Goal: Task Accomplishment & Management: Manage account settings

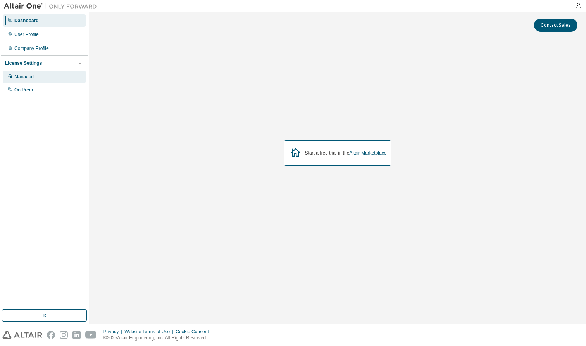
click at [45, 74] on div "Managed" at bounding box center [44, 76] width 82 height 12
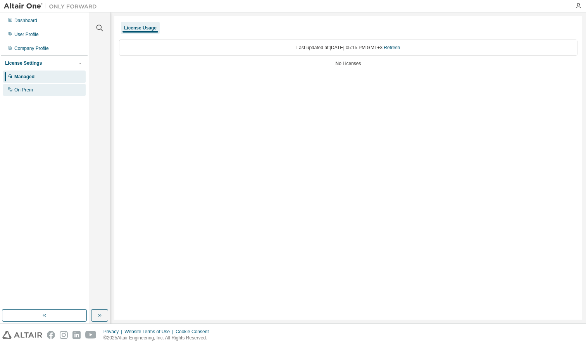
click at [54, 91] on div "On Prem" at bounding box center [44, 90] width 82 height 12
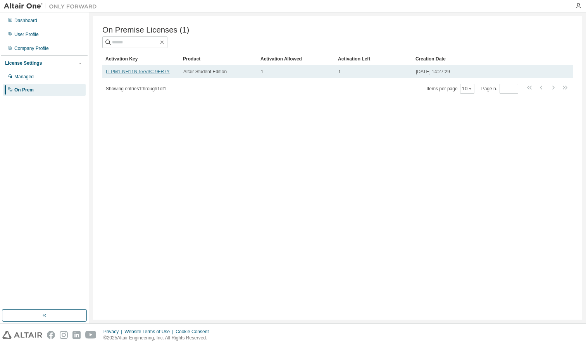
click at [156, 73] on link "LLPM1-NH11N-5VV3C-9FR7Y" at bounding box center [138, 71] width 64 height 5
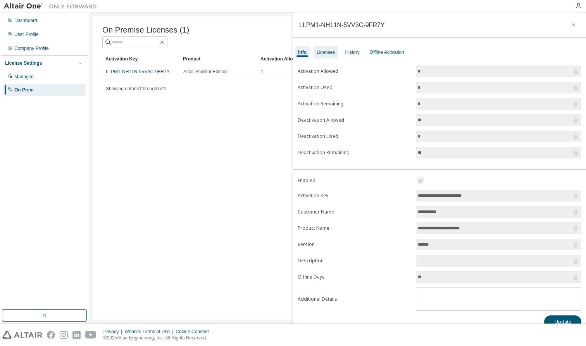
click at [329, 54] on div "Licenses" at bounding box center [325, 52] width 18 height 6
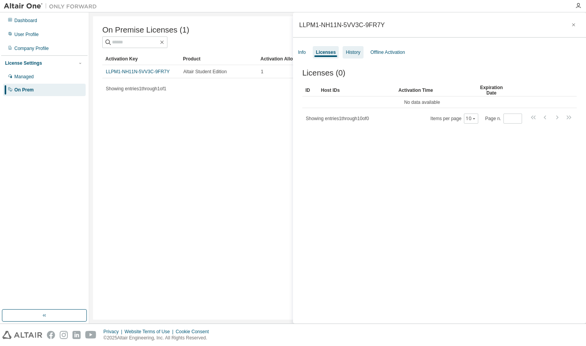
click at [352, 54] on div "History" at bounding box center [352, 52] width 14 height 6
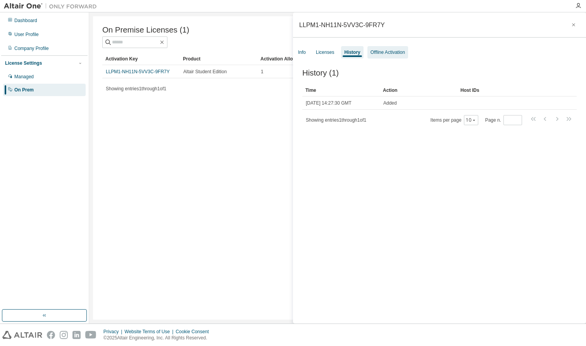
click at [385, 49] on div "Offline Activation" at bounding box center [387, 52] width 34 height 6
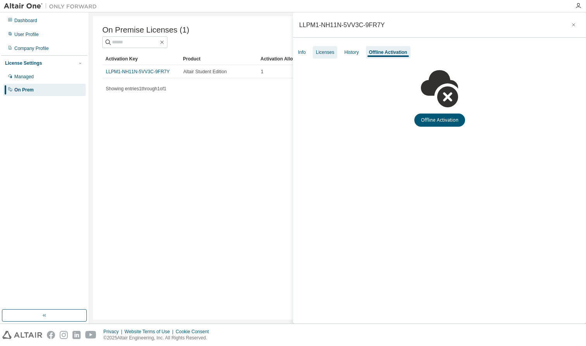
click at [316, 46] on div "Licenses" at bounding box center [325, 52] width 24 height 12
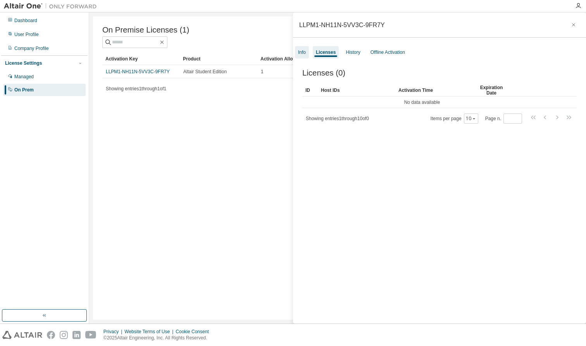
click at [304, 51] on div "Info" at bounding box center [302, 52] width 8 height 6
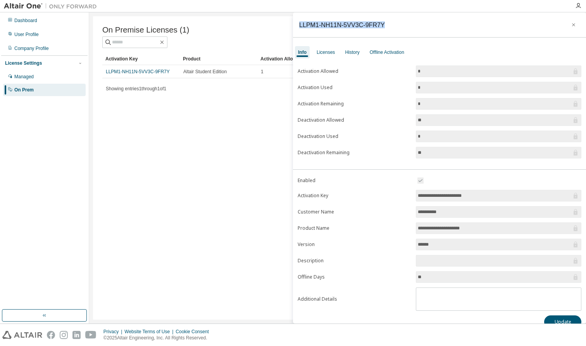
drag, startPoint x: 297, startPoint y: 24, endPoint x: 383, endPoint y: 24, distance: 85.6
click at [383, 24] on div "LLPM1-NH11N-5VV3C-9FR7Y" at bounding box center [439, 24] width 293 height 25
click at [256, 119] on div "On Premise Licenses (1) Clear Load Save Save As Field Operator Value Select fil…" at bounding box center [337, 167] width 489 height 303
click at [573, 24] on button "button" at bounding box center [573, 25] width 12 height 12
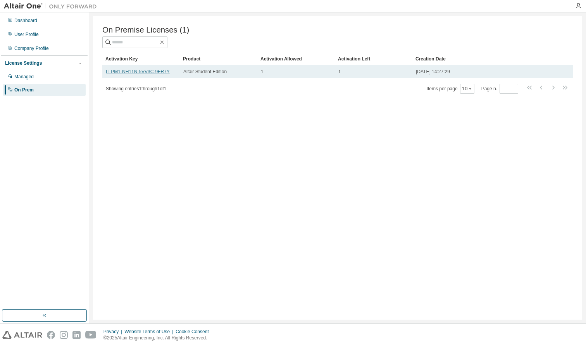
click at [154, 73] on link "LLPM1-NH11N-5VV3C-9FR7Y" at bounding box center [138, 71] width 64 height 5
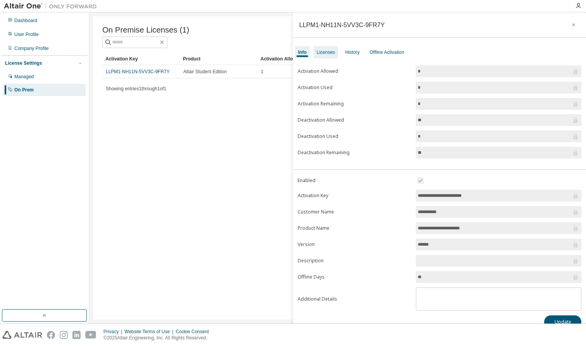
click at [330, 57] on div "Licenses" at bounding box center [325, 52] width 24 height 12
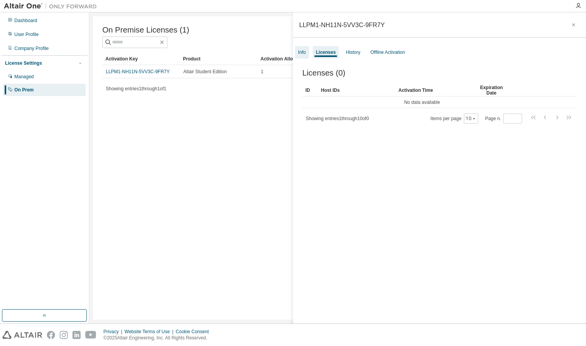
click at [307, 57] on div "Info" at bounding box center [302, 52] width 14 height 12
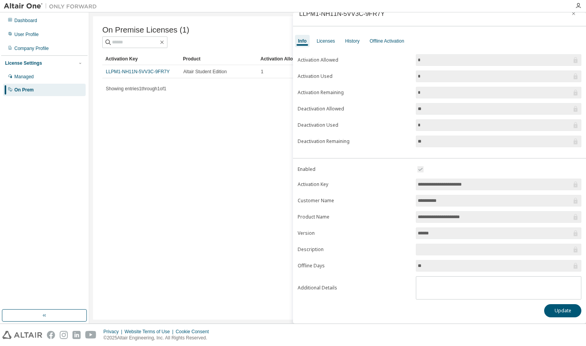
scroll to position [11, 0]
click at [317, 39] on div "Licenses" at bounding box center [325, 41] width 18 height 6
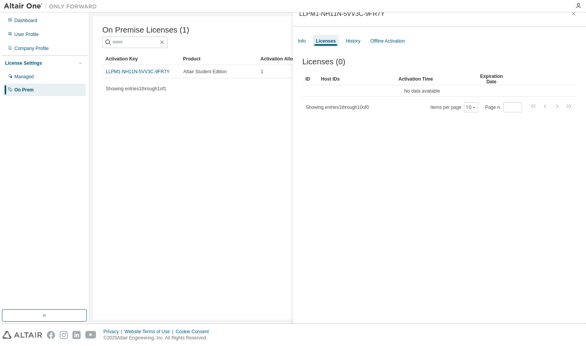
click at [237, 102] on div "On Premise Licenses (1) Clear Load Save Save As Field Operator Value Select fil…" at bounding box center [337, 167] width 489 height 303
copy link "LLPM1"
click at [94, 70] on div "On Premise Licenses (1) Clear Load Save Save As Field Operator Value Select fil…" at bounding box center [337, 167] width 489 height 303
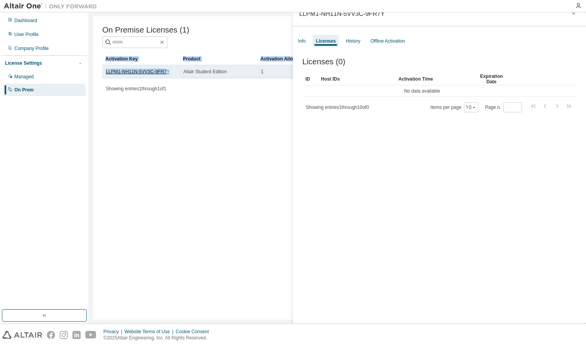
drag, startPoint x: 97, startPoint y: 70, endPoint x: 170, endPoint y: 72, distance: 72.5
click at [170, 73] on div "On Premise Licenses (1) Clear Load Save Save As Field Operator Value Select fil…" at bounding box center [337, 167] width 489 height 303
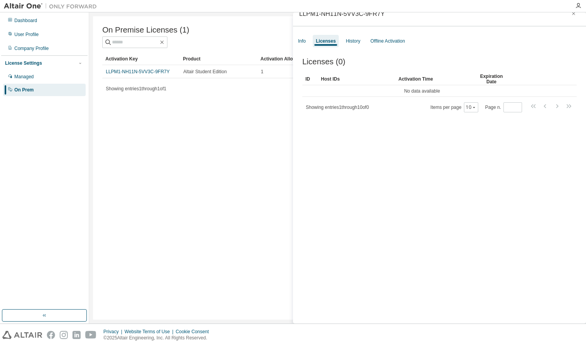
click at [115, 91] on span "Showing entries 1 through 1 of 1" at bounding box center [136, 88] width 60 height 5
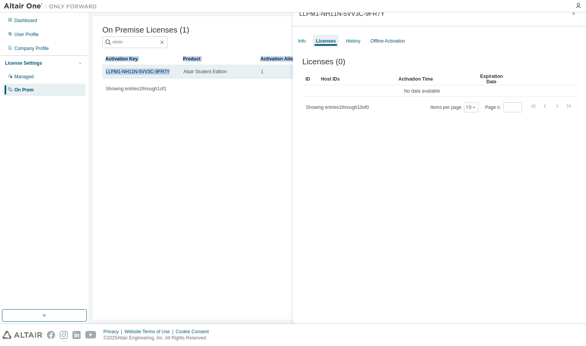
drag, startPoint x: 100, startPoint y: 71, endPoint x: 173, endPoint y: 75, distance: 72.9
click at [173, 75] on div "On Premise Licenses (1) Clear Load Save Save As Field Operator Value Select fil…" at bounding box center [337, 167] width 489 height 303
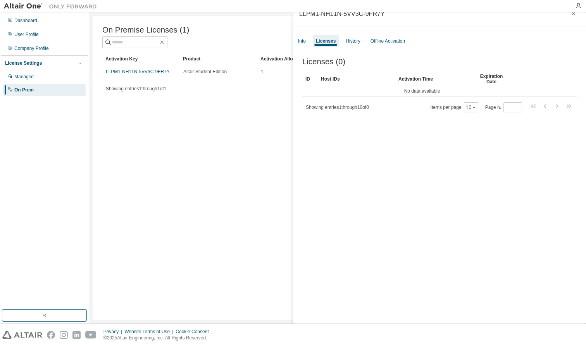
click at [171, 121] on div "On Premise Licenses (1) Clear Load Save Save As Field Operator Value Select fil…" at bounding box center [337, 167] width 489 height 303
drag, startPoint x: 173, startPoint y: 72, endPoint x: 104, endPoint y: 74, distance: 69.0
click at [104, 74] on td "LLPM1-NH11N-5VV3C-9FR7Y" at bounding box center [140, 71] width 77 height 13
copy link "LLPM1-NH11N-5VV3C-9FR7Y"
click at [240, 125] on div "On Premise Licenses (1) Clear Load Save Save As Field Operator Value Select fil…" at bounding box center [337, 167] width 489 height 303
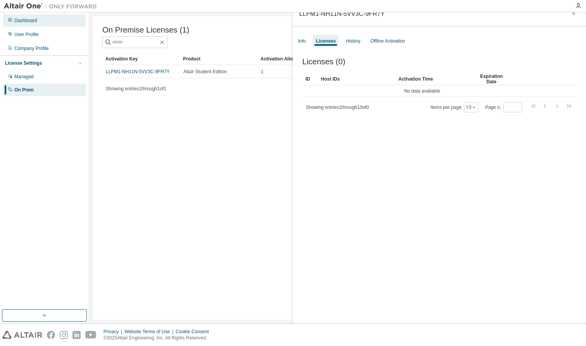
click at [29, 21] on div "Dashboard" at bounding box center [25, 20] width 23 height 6
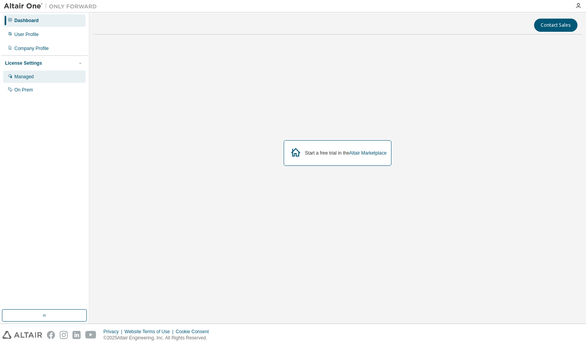
click at [33, 76] on div "Managed" at bounding box center [23, 77] width 19 height 6
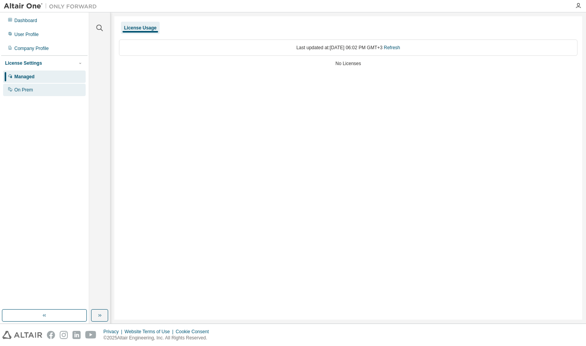
click at [50, 90] on div "On Prem" at bounding box center [44, 90] width 82 height 12
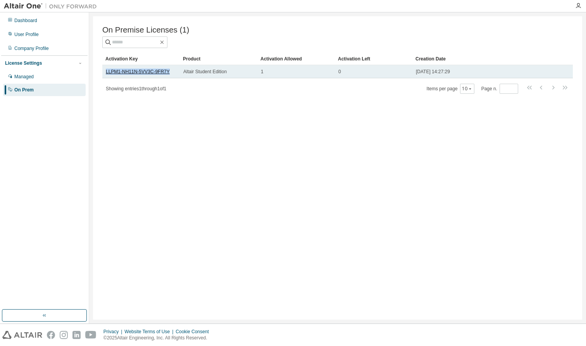
drag, startPoint x: 175, startPoint y: 74, endPoint x: 106, endPoint y: 74, distance: 68.9
click at [106, 74] on div "LLPM1-NH11N-5VV3C-9FR7Y" at bounding box center [141, 72] width 70 height 6
copy link "LLPM1-NH11N-5VV3C-9FR7Y"
